Goal: Information Seeking & Learning: Learn about a topic

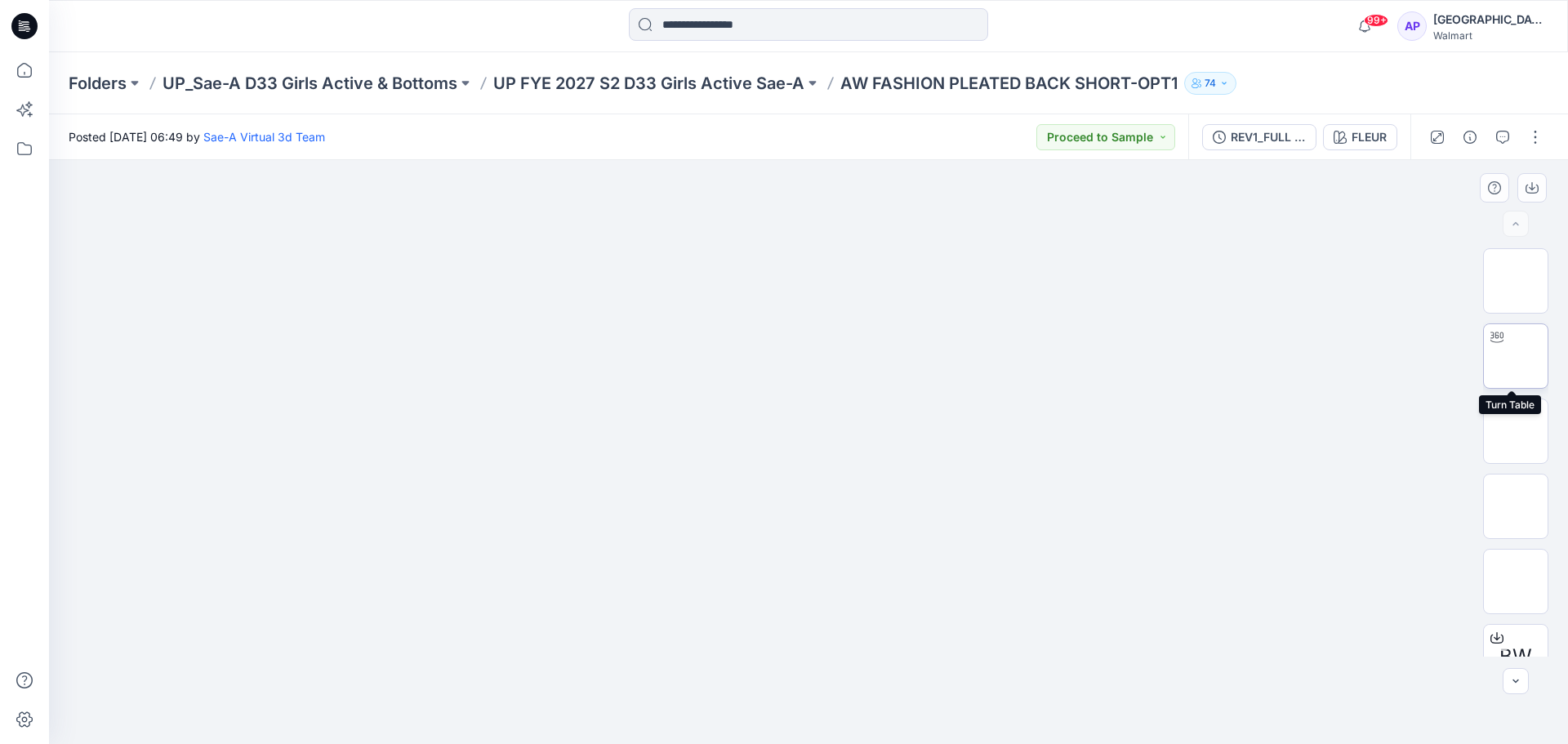
click at [1516, 356] on img at bounding box center [1516, 356] width 0 height 0
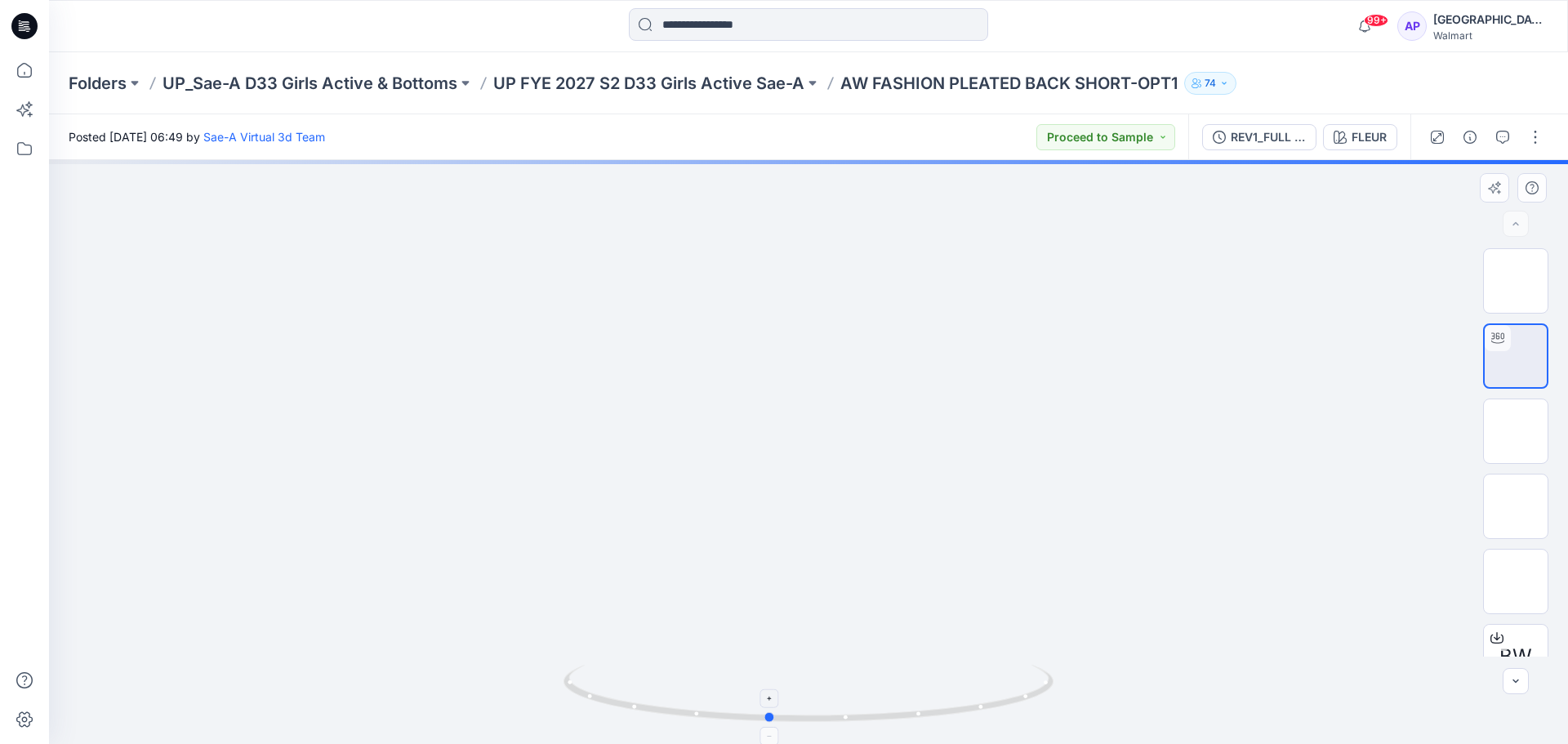
drag, startPoint x: 945, startPoint y: 709, endPoint x: 1030, endPoint y: 670, distance: 93.5
click at [966, 698] on icon at bounding box center [810, 695] width 494 height 62
click at [1516, 506] on img at bounding box center [1516, 506] width 0 height 0
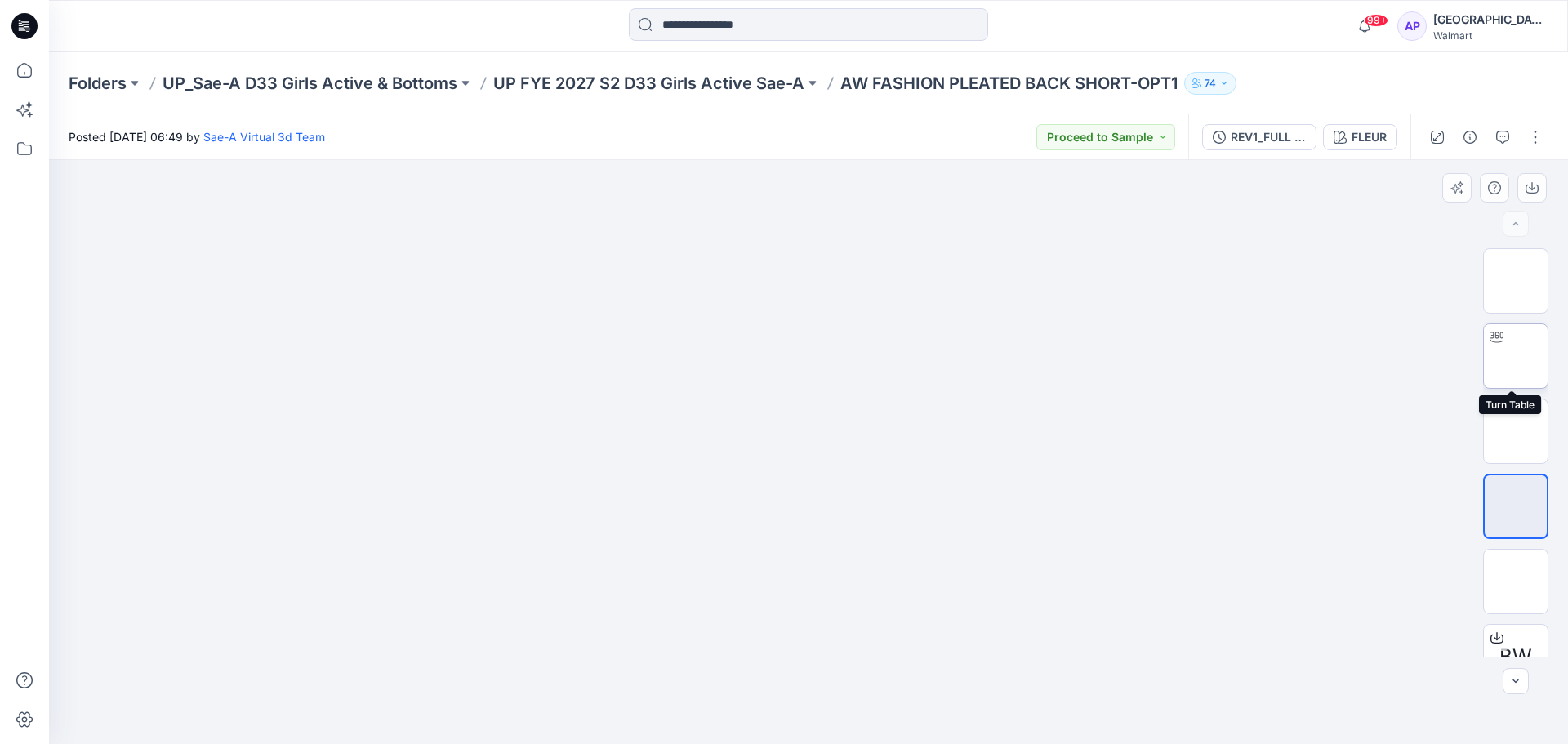
click at [1516, 356] on img at bounding box center [1516, 356] width 0 height 0
drag, startPoint x: 870, startPoint y: 719, endPoint x: 811, endPoint y: 714, distance: 59.2
click at [811, 714] on icon at bounding box center [810, 695] width 494 height 62
drag, startPoint x: 812, startPoint y: 553, endPoint x: 798, endPoint y: 409, distance: 144.7
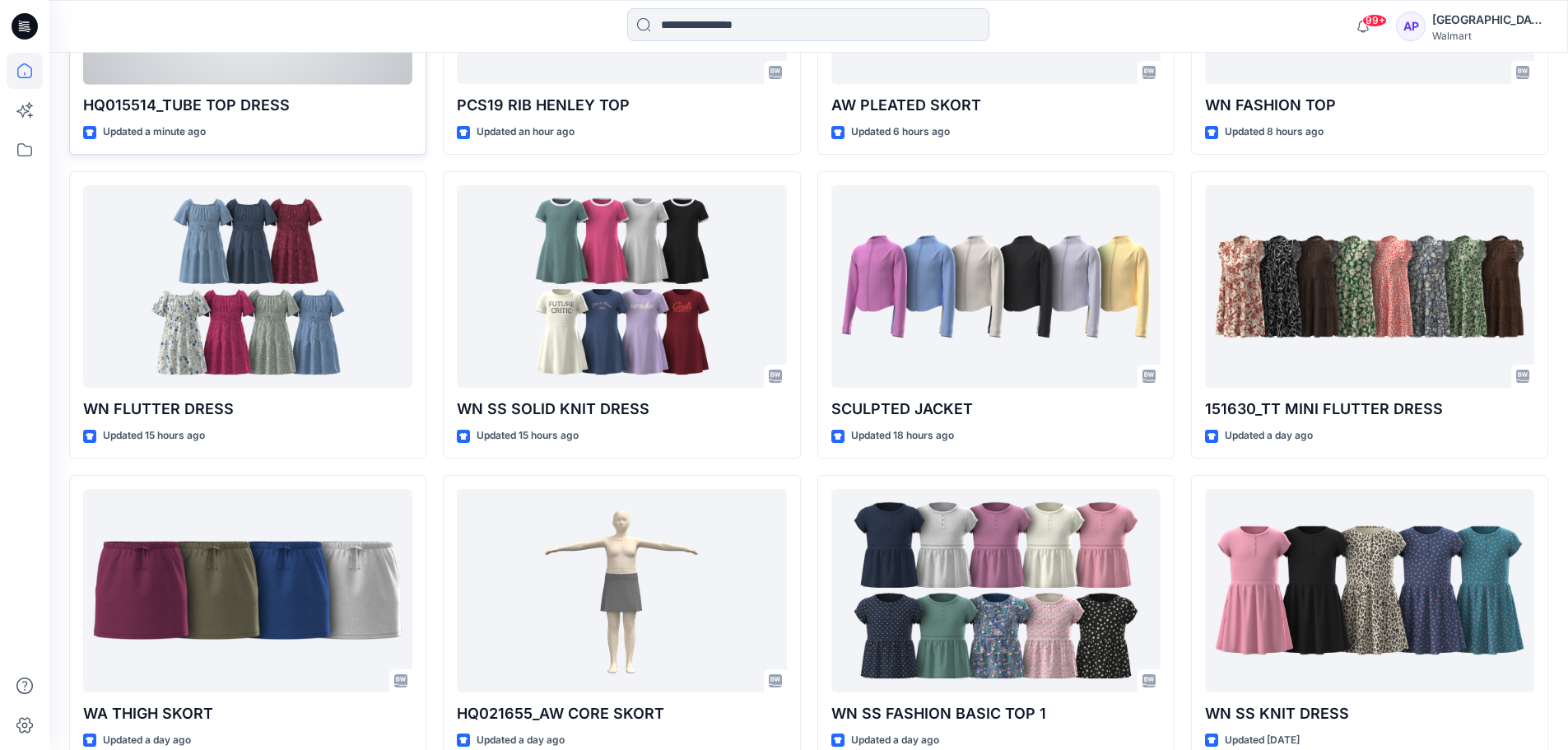
scroll to position [658, 0]
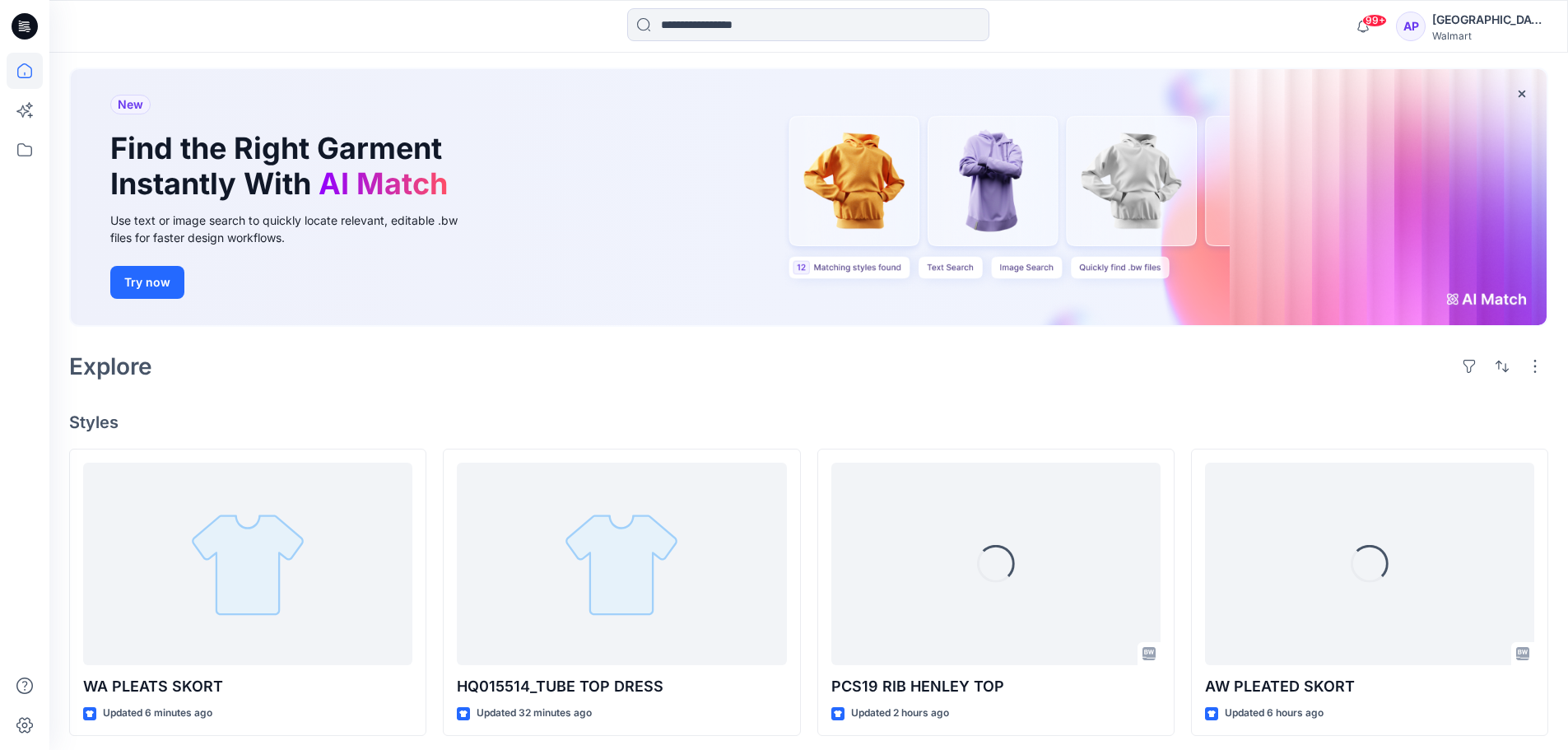
scroll to position [164, 0]
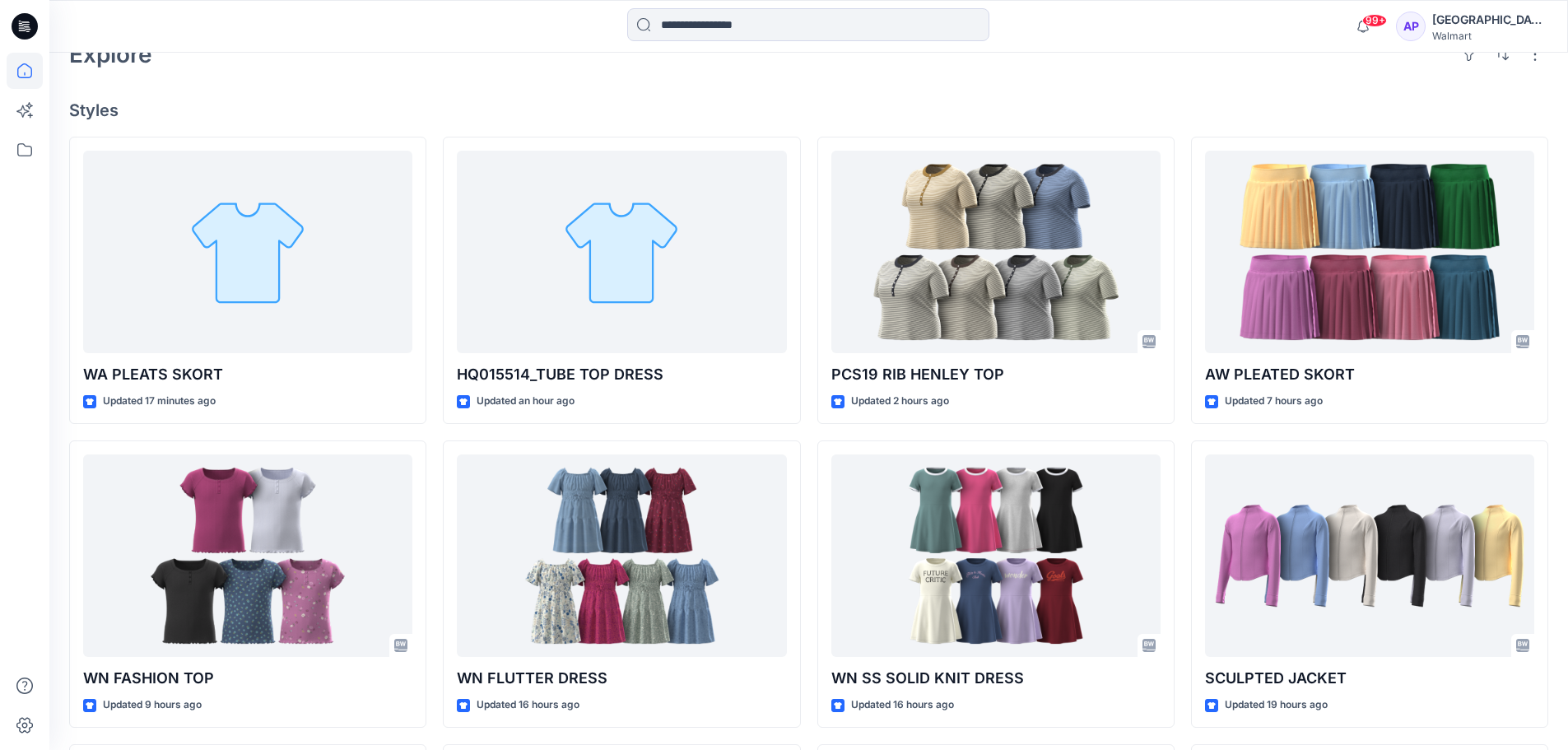
scroll to position [494, 0]
